Goal: Obtain resource: Obtain resource

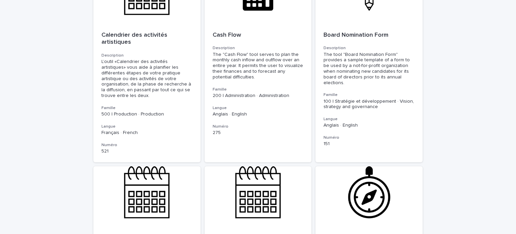
scroll to position [2394, 0]
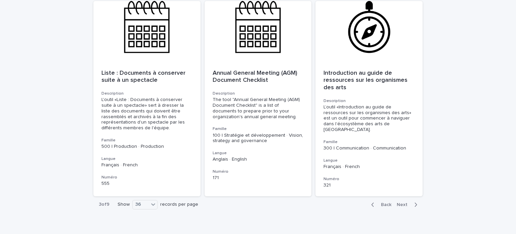
click at [400, 202] on span "Next" at bounding box center [404, 204] width 15 height 5
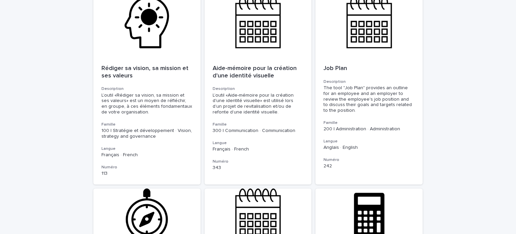
scroll to position [172, 0]
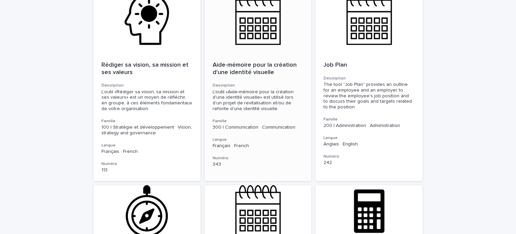
click at [248, 25] on div at bounding box center [258, 23] width 107 height 61
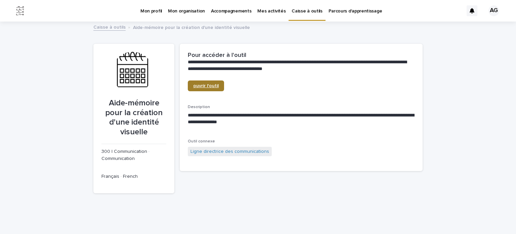
click at [203, 86] on span "ouvrir l'outil" at bounding box center [206, 85] width 26 height 5
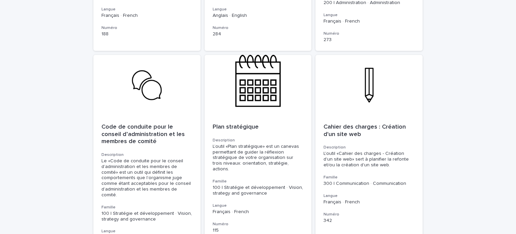
scroll to position [516, 0]
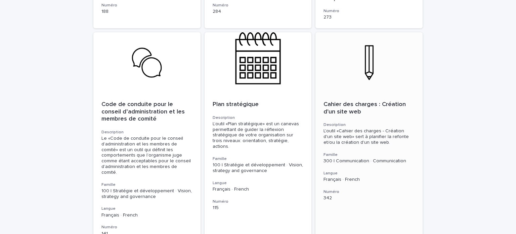
click at [368, 57] on div at bounding box center [369, 62] width 107 height 61
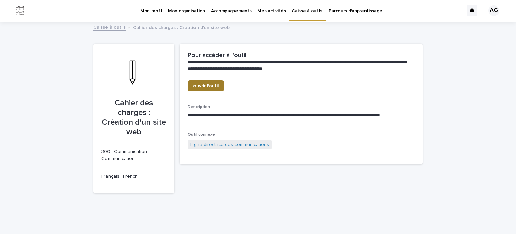
click at [209, 87] on span "ouvrir l'outil" at bounding box center [206, 85] width 26 height 5
